Goal: Task Accomplishment & Management: Manage account settings

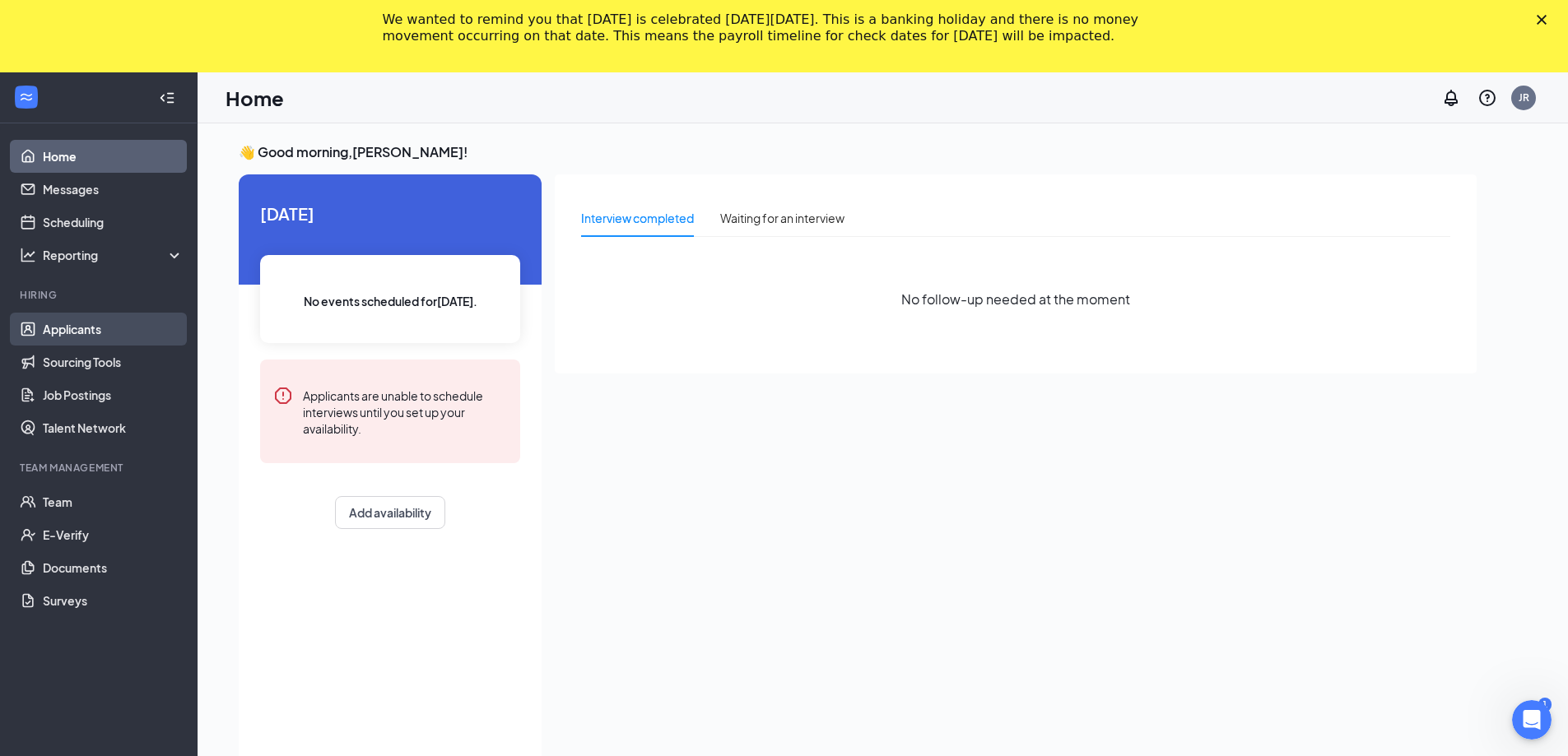
click at [118, 315] on link "Applicants" at bounding box center [113, 329] width 141 height 33
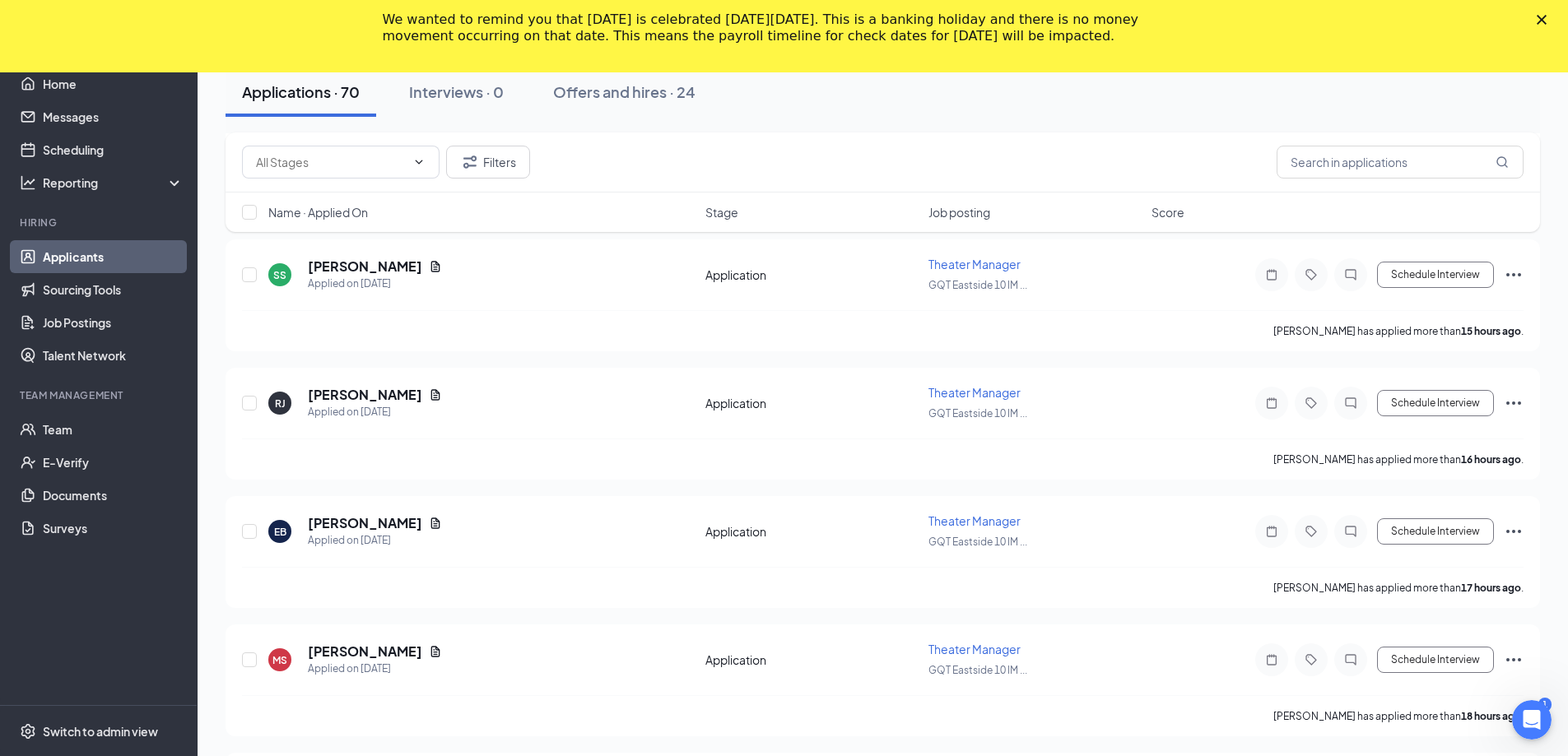
scroll to position [1152, 0]
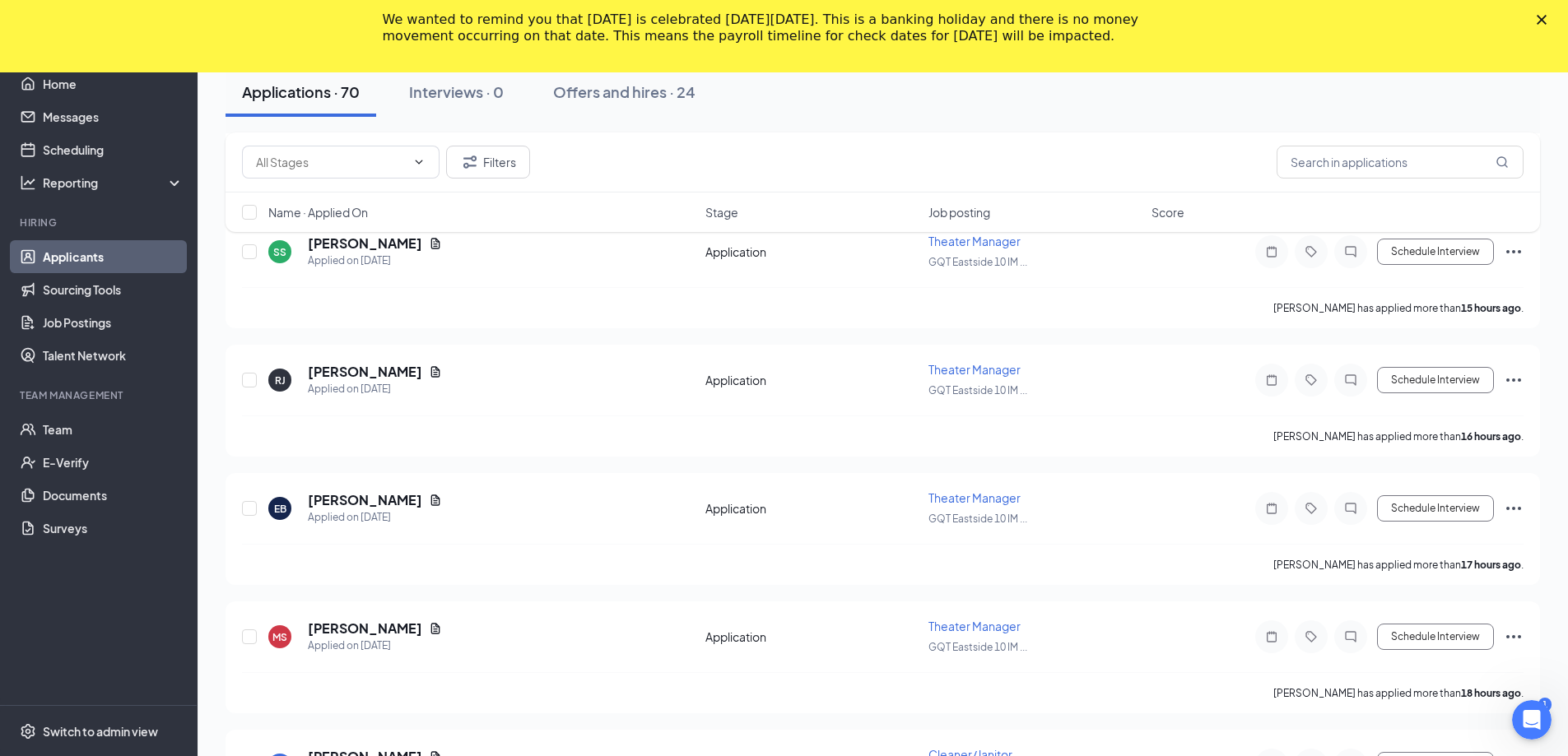
click at [1546, 20] on icon "Close" at bounding box center [1541, 19] width 10 height 10
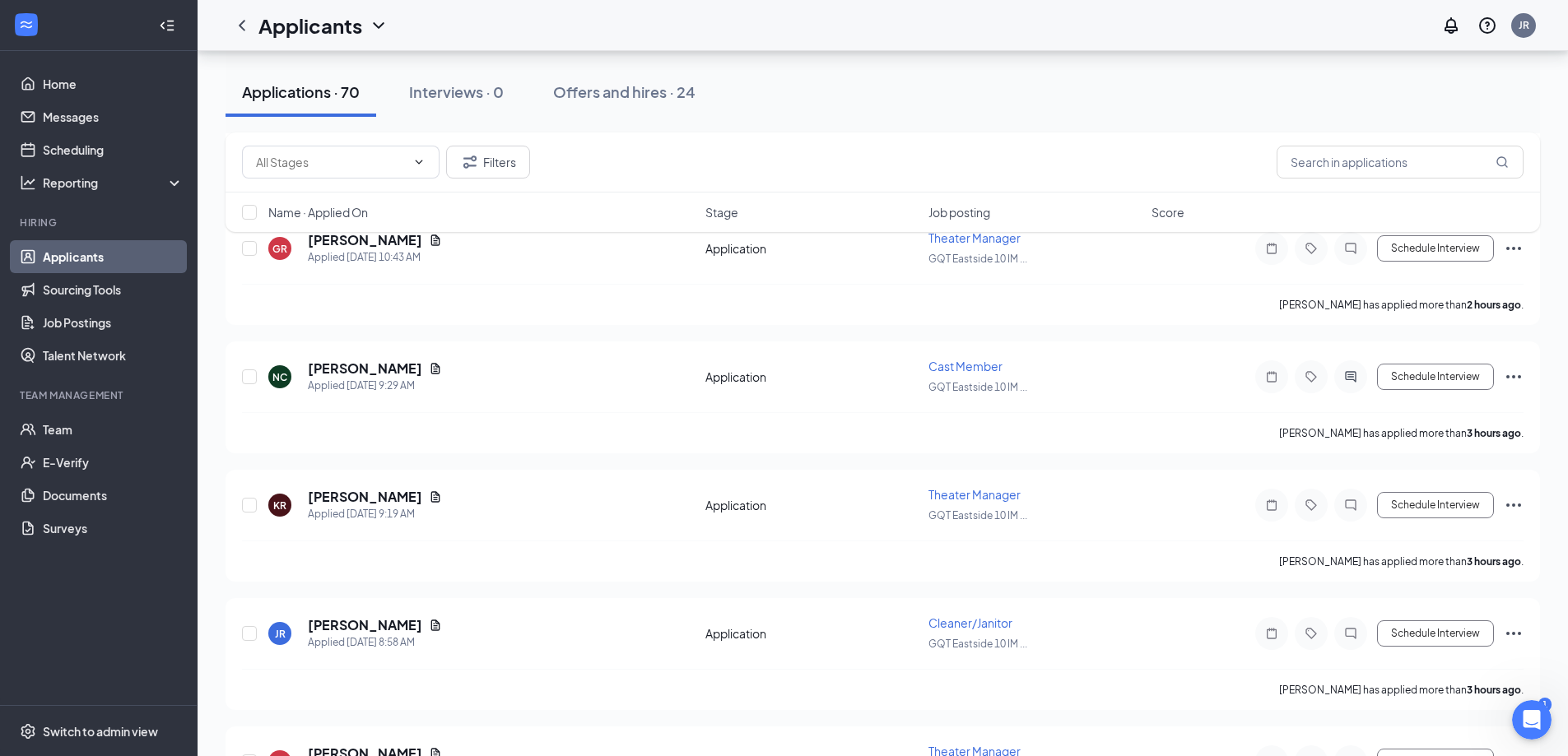
scroll to position [0, 0]
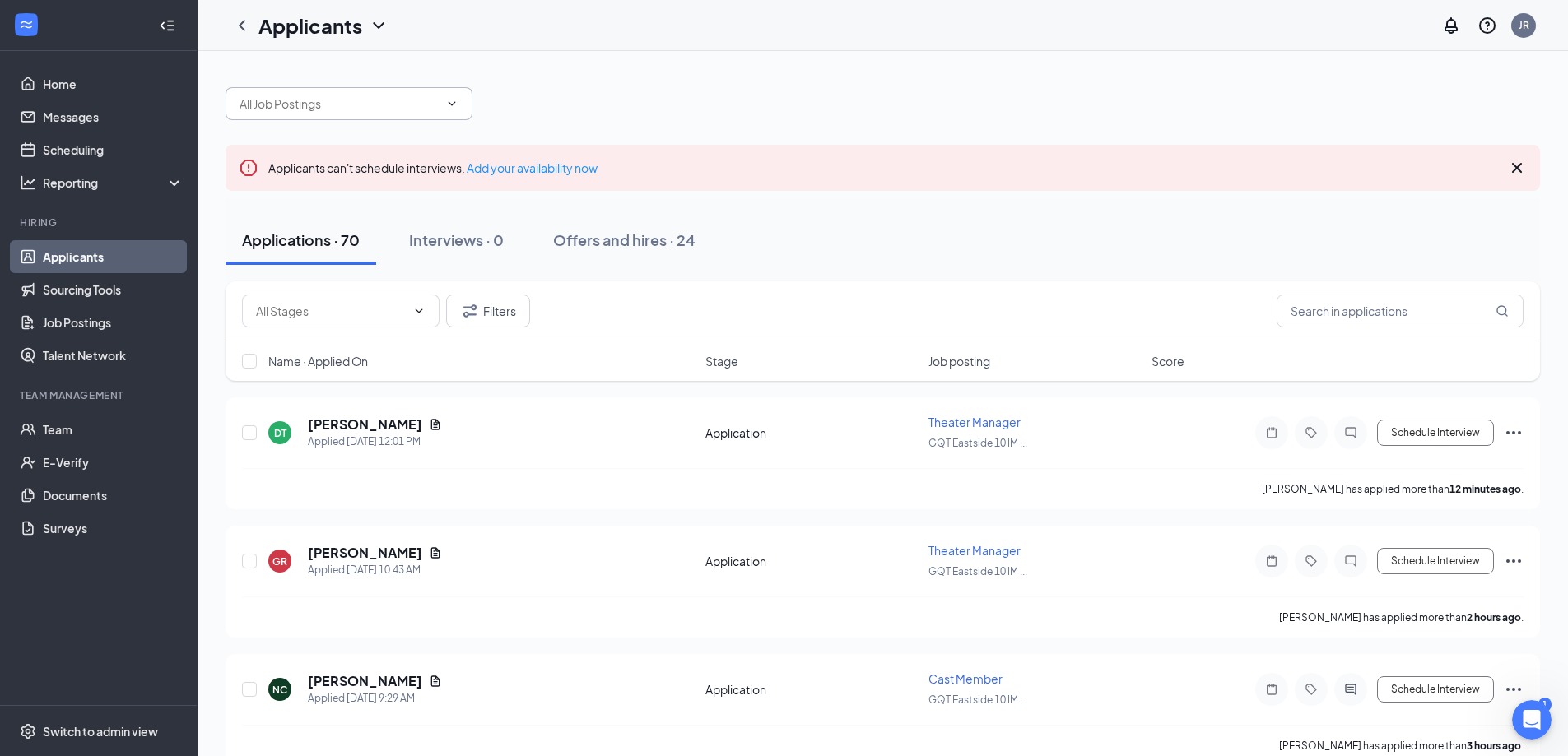
click at [406, 94] on div at bounding box center [883, 95] width 1315 height 49
click at [408, 105] on input "text" at bounding box center [340, 104] width 200 height 18
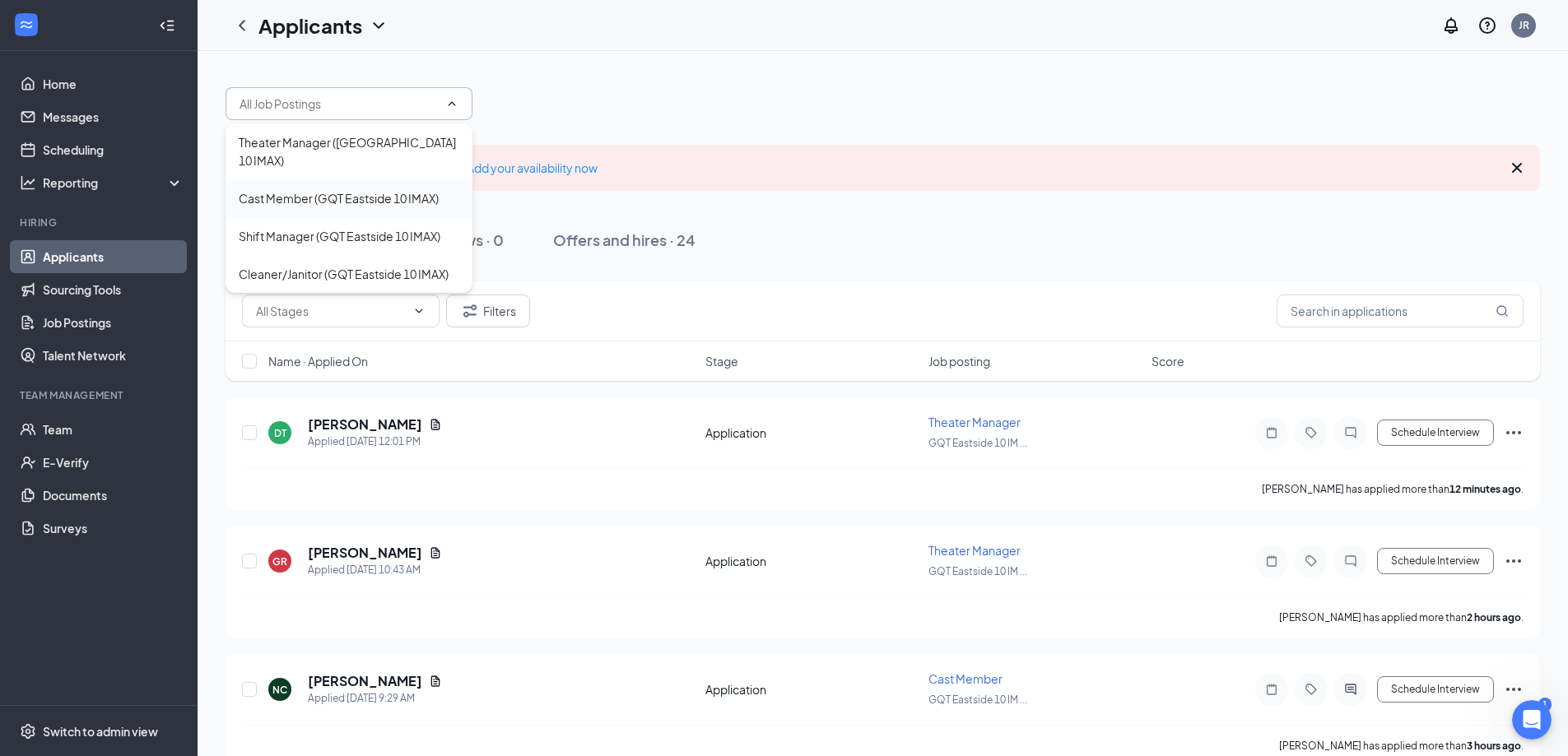
click at [297, 179] on div "Cast Member (GQT Eastside 10 IMAX)" at bounding box center [348, 198] width 247 height 37
type input "Cast Member (GQT Eastside 10 IMAX)"
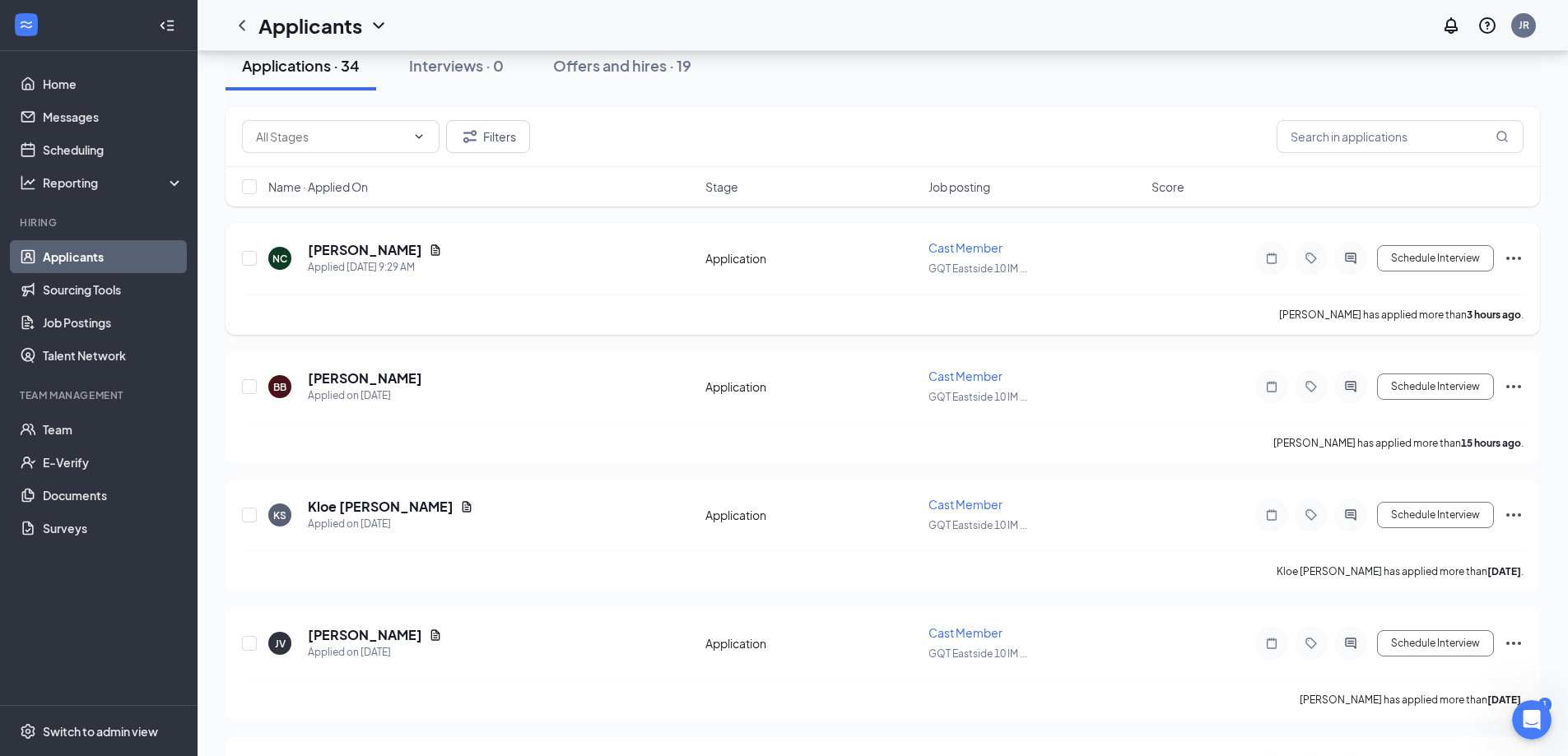
scroll to position [329, 0]
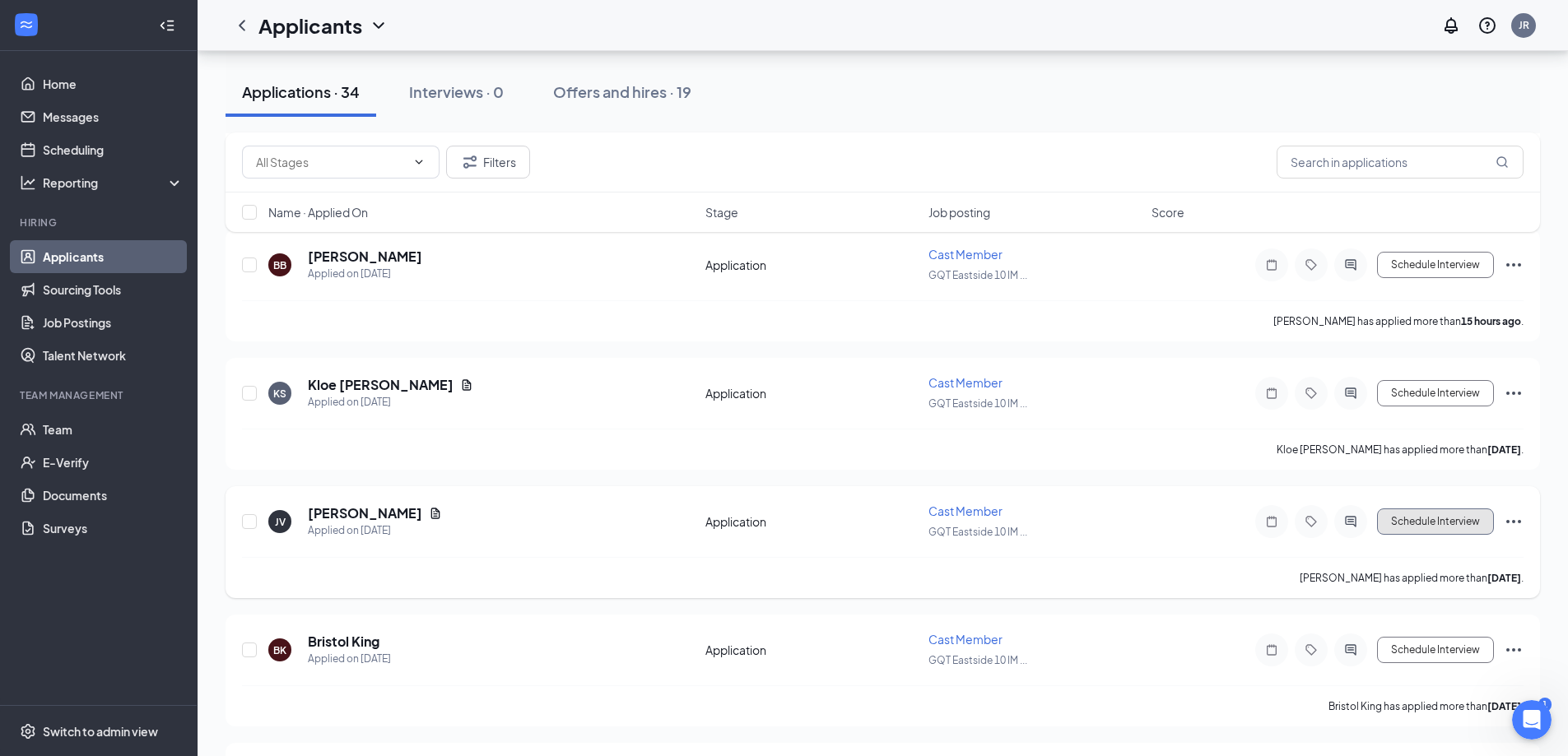
click at [1465, 513] on button "Schedule Interview" at bounding box center [1436, 521] width 117 height 26
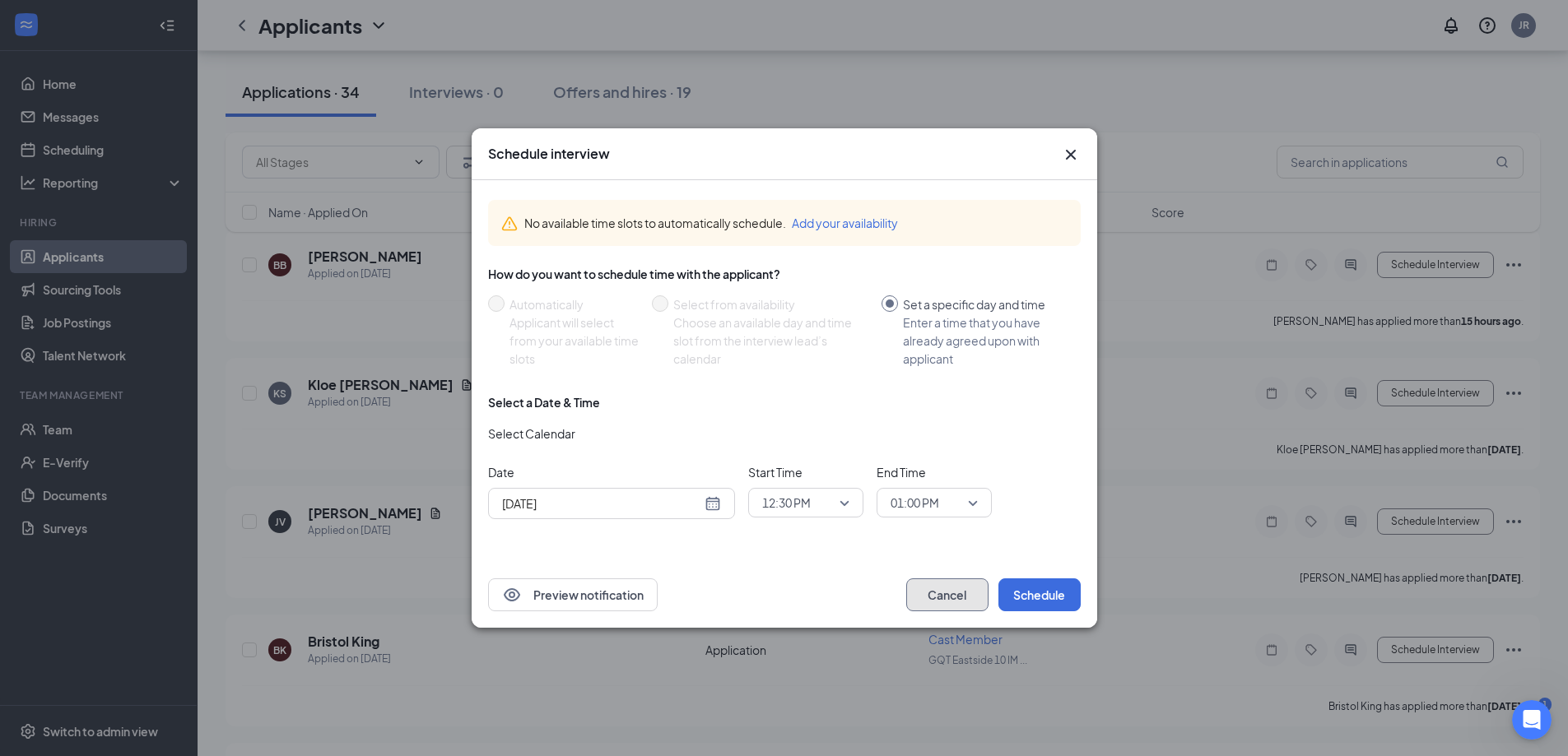
click at [986, 588] on button "Cancel" at bounding box center [947, 595] width 83 height 33
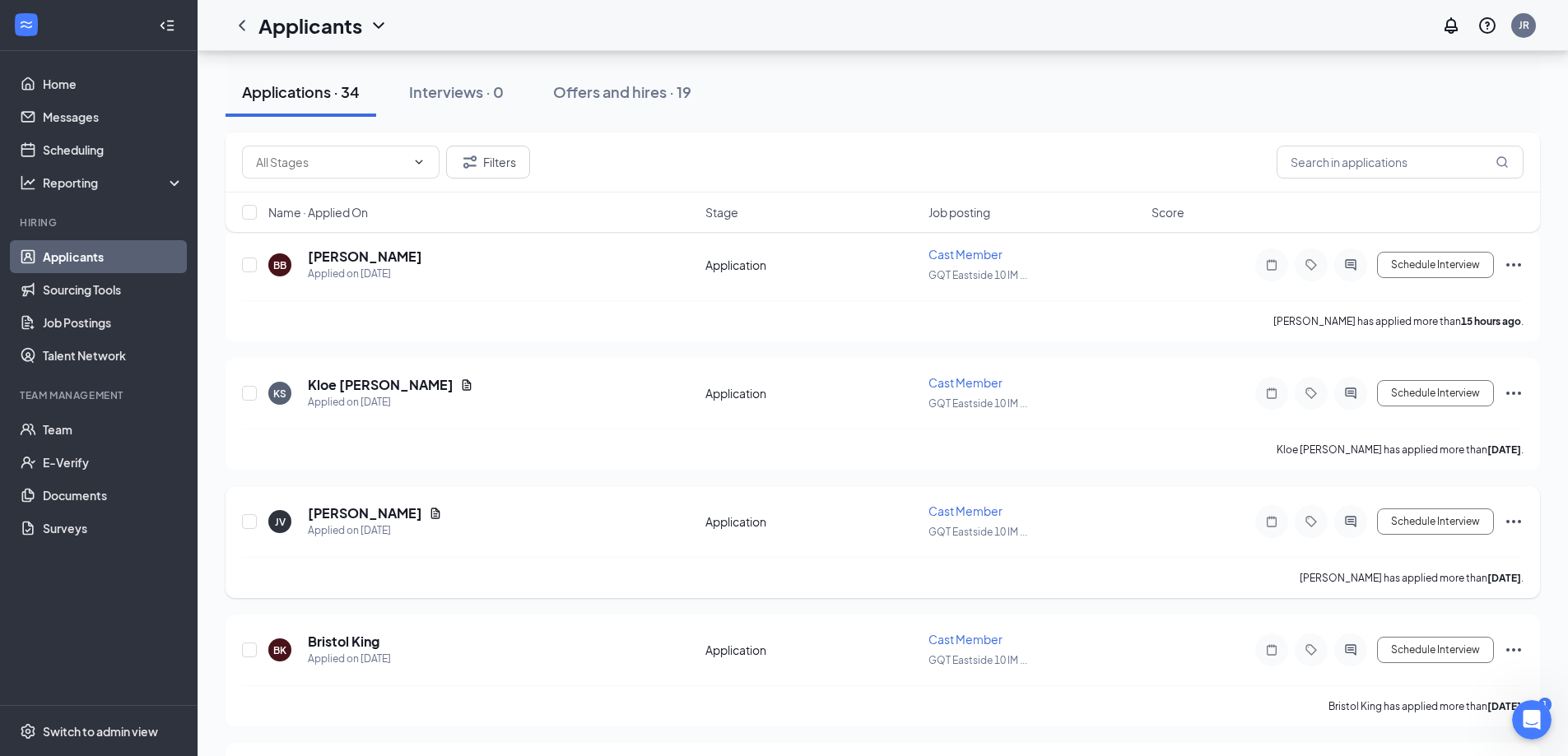
click at [1511, 513] on icon "Ellipses" at bounding box center [1513, 521] width 20 height 20
click at [1430, 680] on p "Move to stage" at bounding box center [1439, 679] width 142 height 16
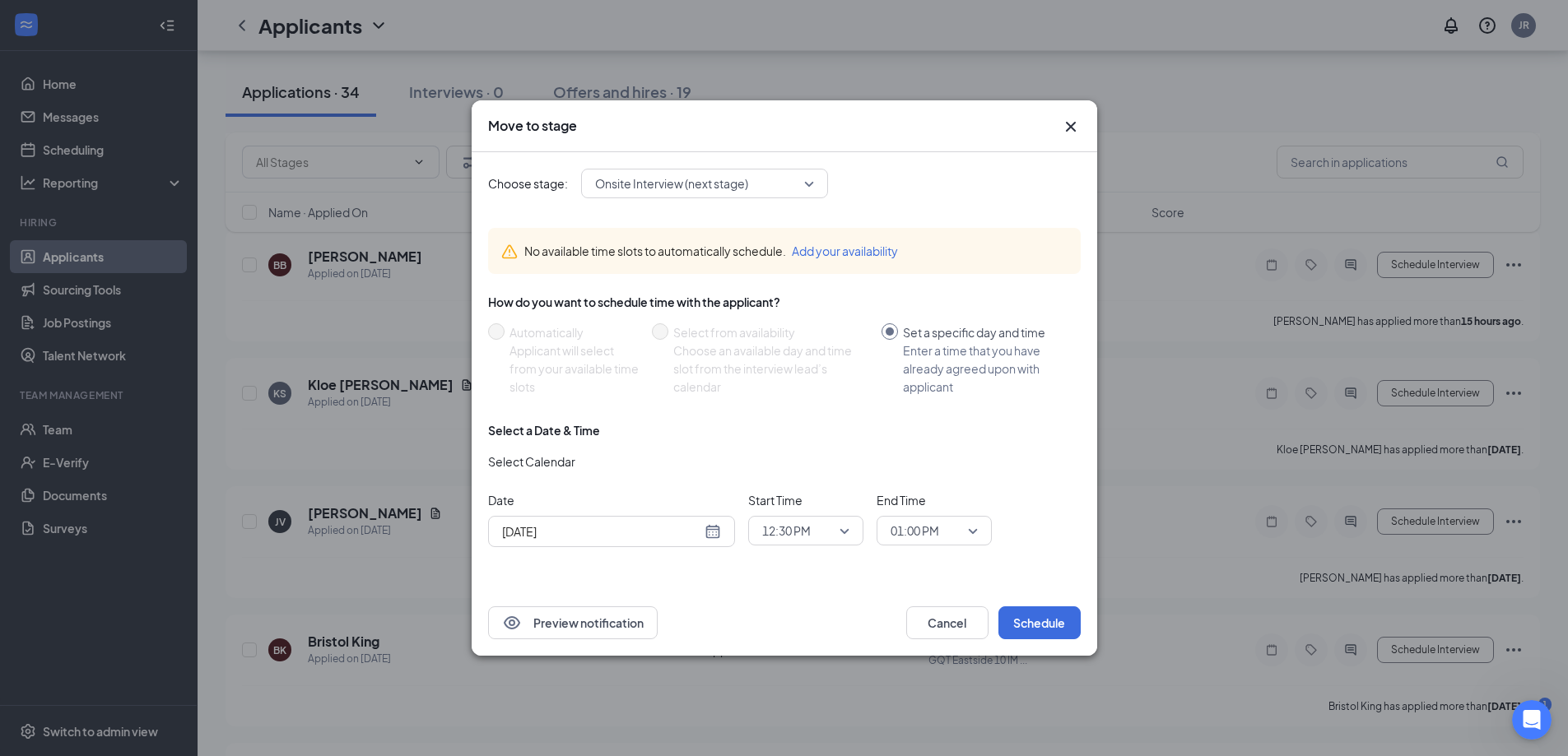
click at [639, 182] on span "Onsite Interview (next stage)" at bounding box center [672, 183] width 154 height 25
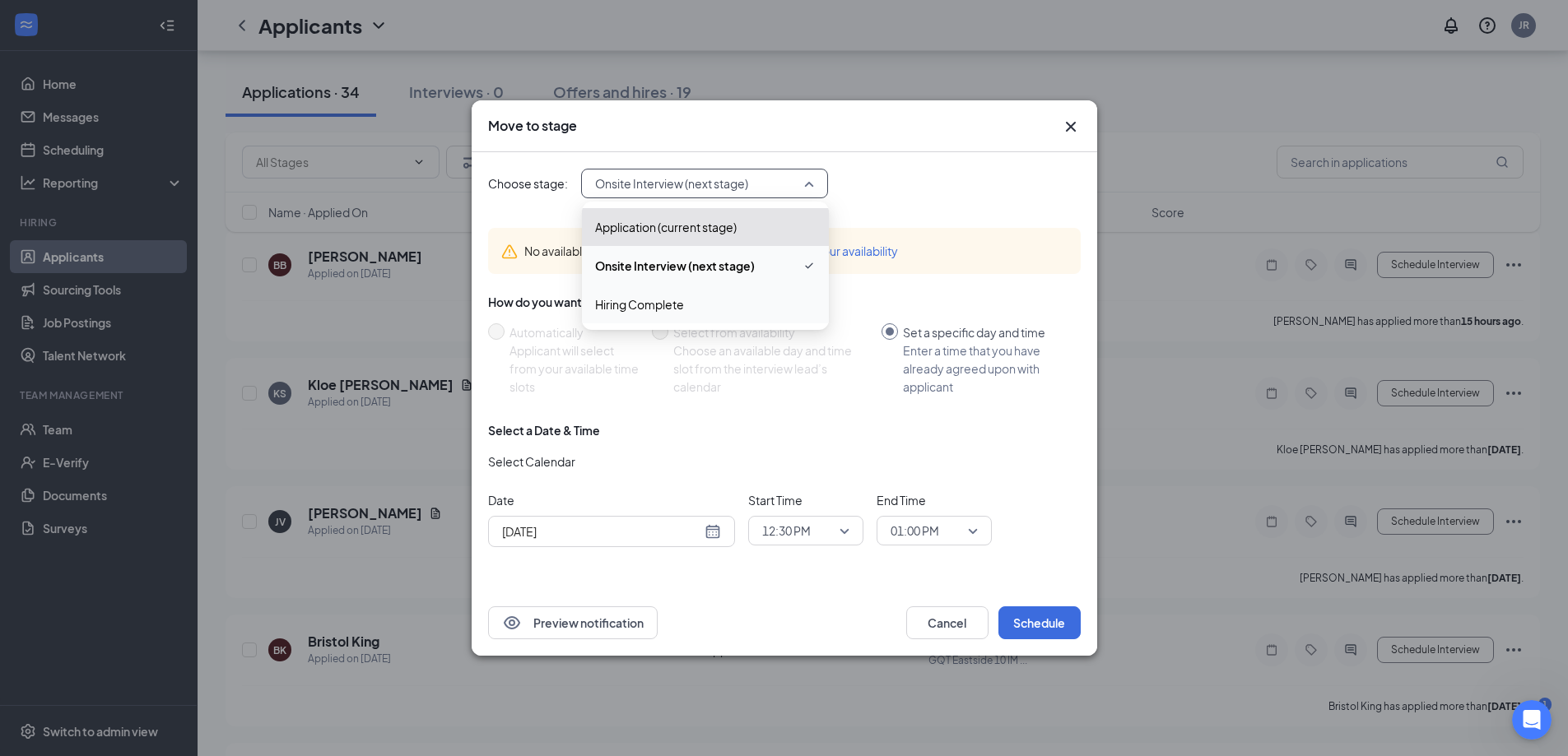
click at [665, 300] on span "Hiring Complete" at bounding box center [639, 304] width 89 height 18
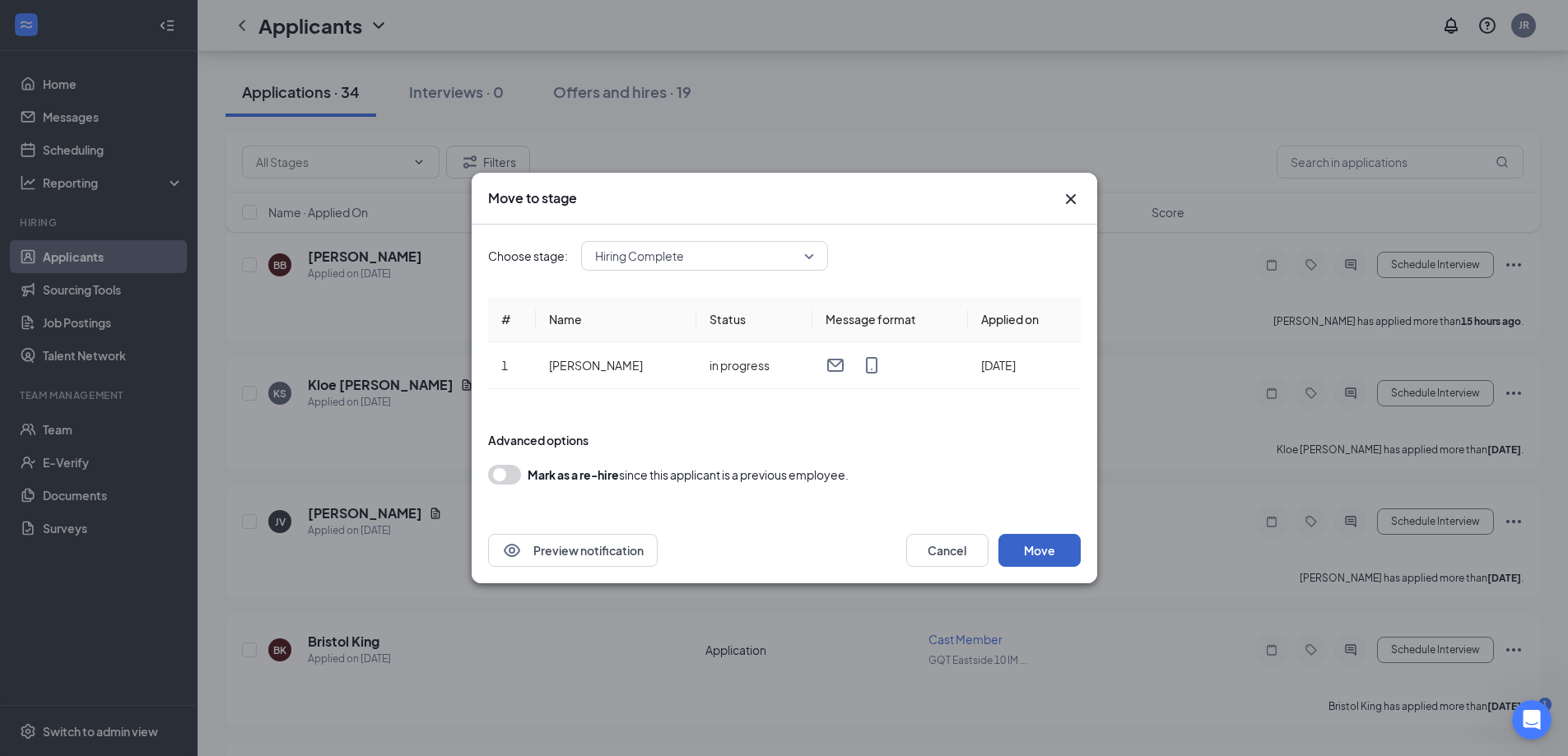
click at [1052, 538] on button "Move" at bounding box center [1039, 551] width 83 height 33
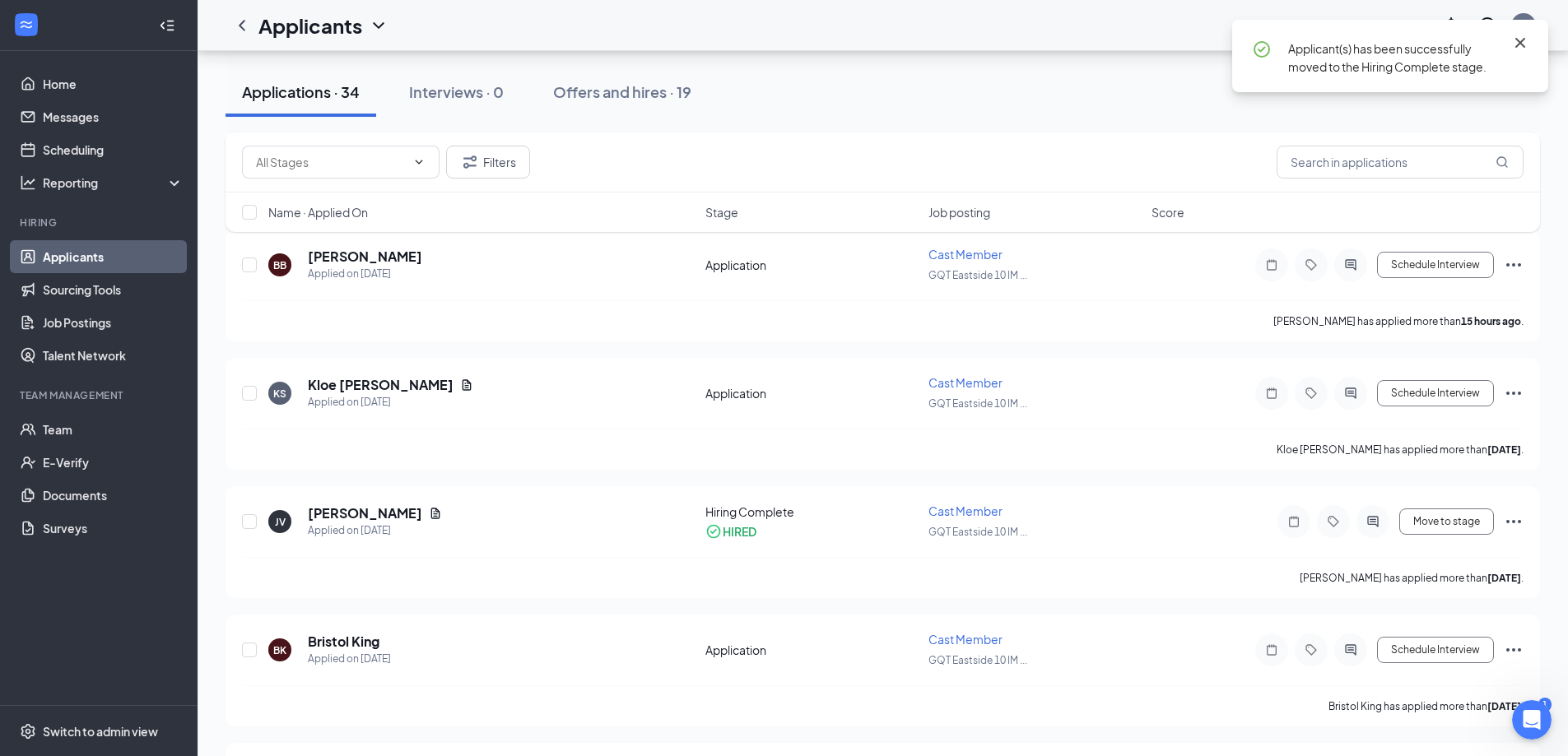
click at [1517, 45] on icon "Cross" at bounding box center [1520, 42] width 10 height 10
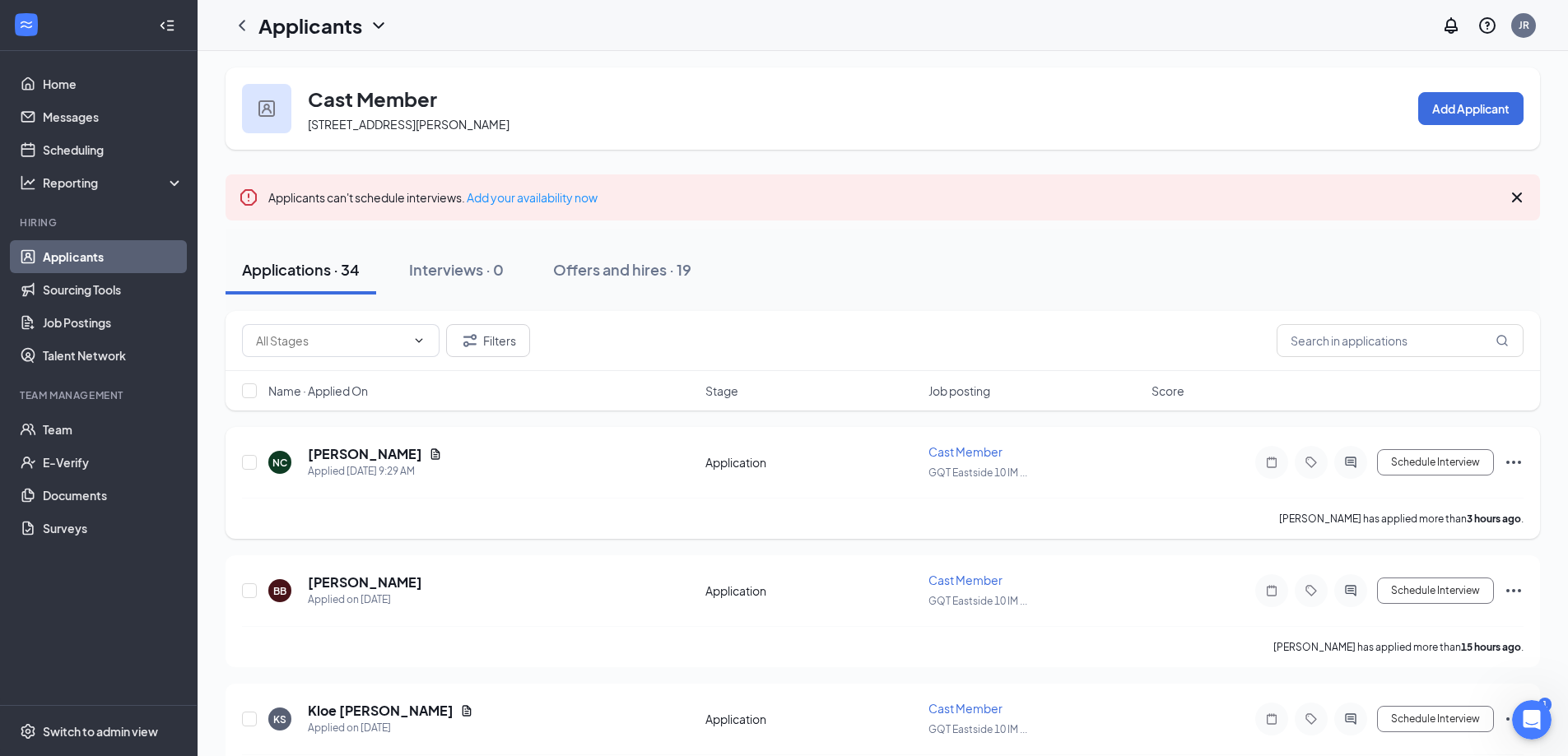
scroll to position [0, 0]
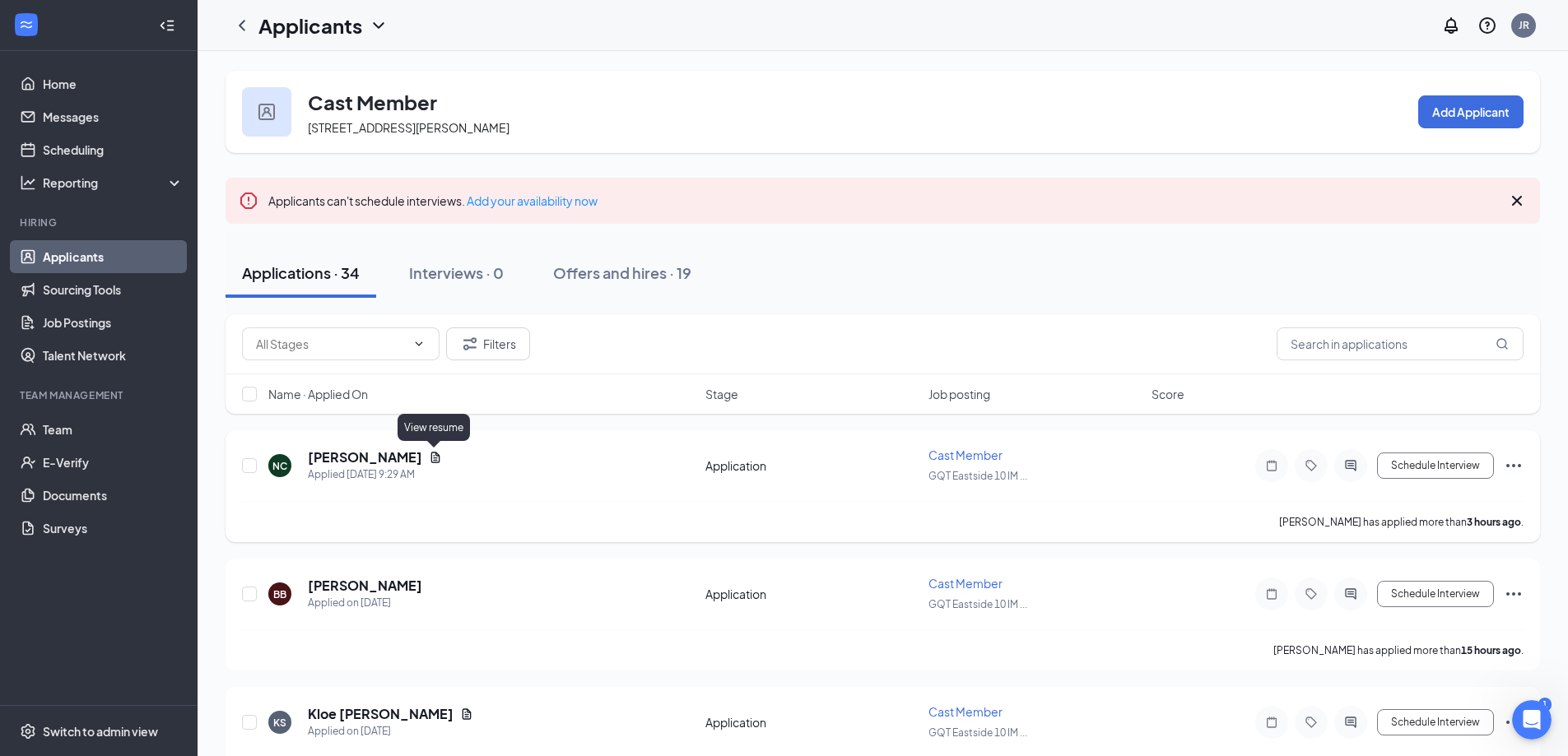
click at [435, 460] on icon "Document" at bounding box center [436, 458] width 13 height 13
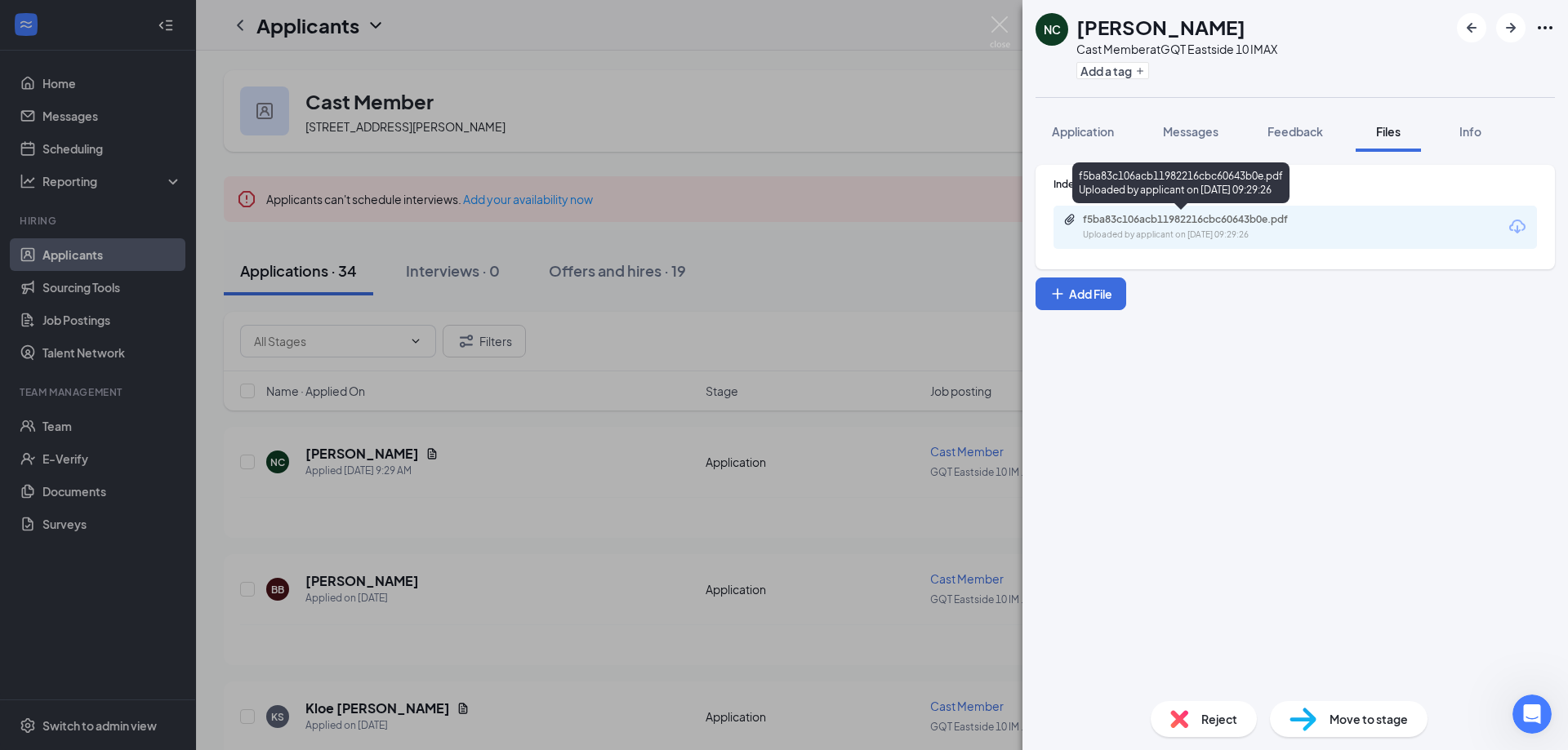
click at [1149, 236] on div "Uploaded by applicant on [DATE] 09:29:26" at bounding box center [1204, 235] width 245 height 13
click at [1002, 35] on img at bounding box center [999, 31] width 20 height 31
